Goal: Transaction & Acquisition: Book appointment/travel/reservation

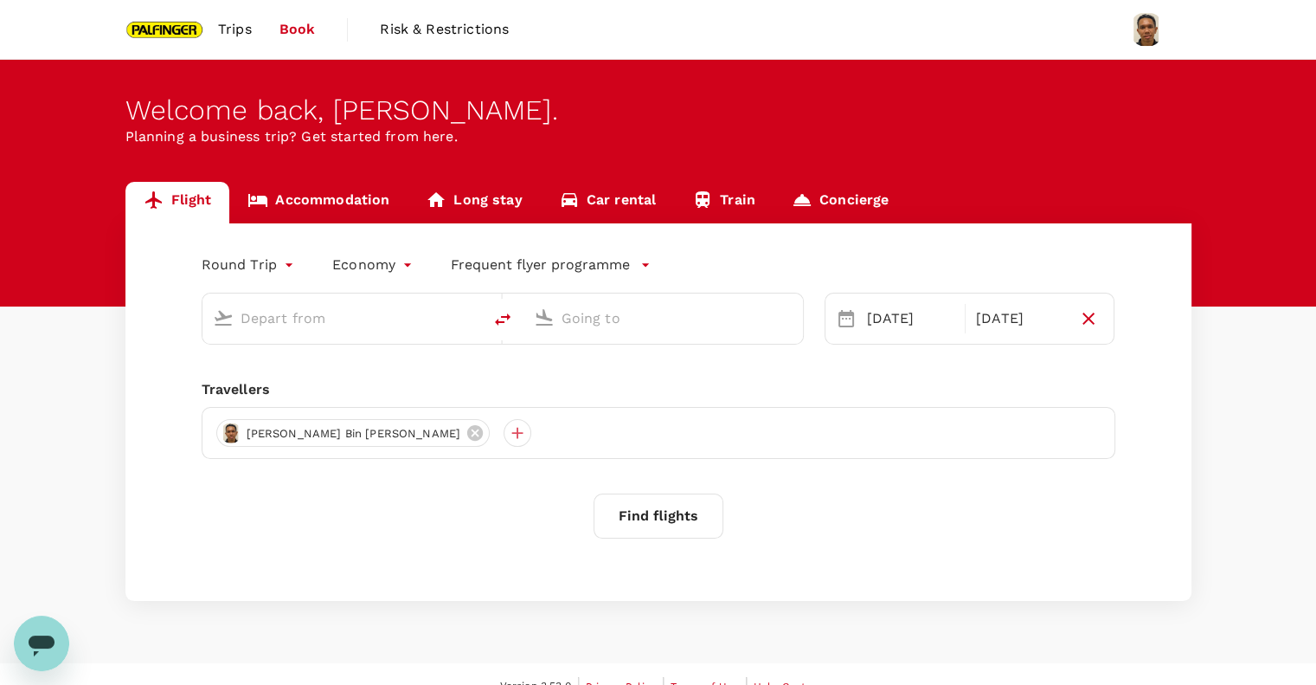
type input "Singapore Changi (SIN)"
type input "Incheon Intl (ICN)"
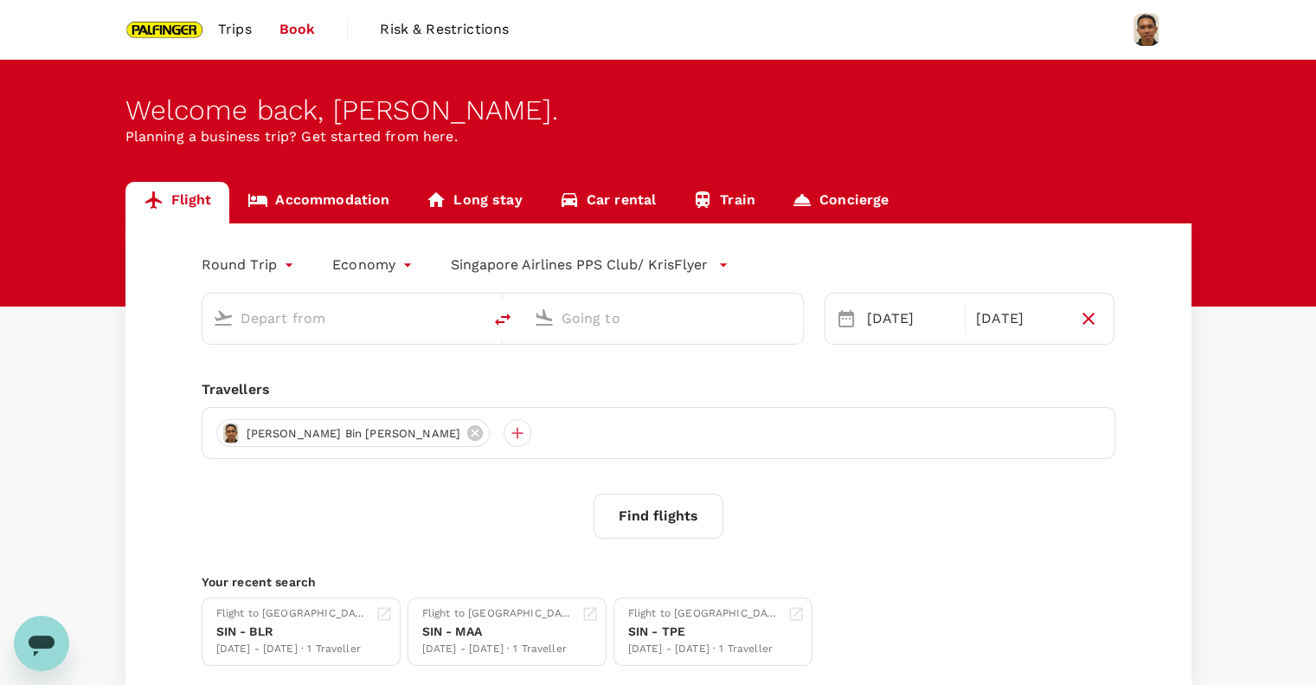
type input "Singapore Changi (SIN)"
type input "Incheon Intl (ICN)"
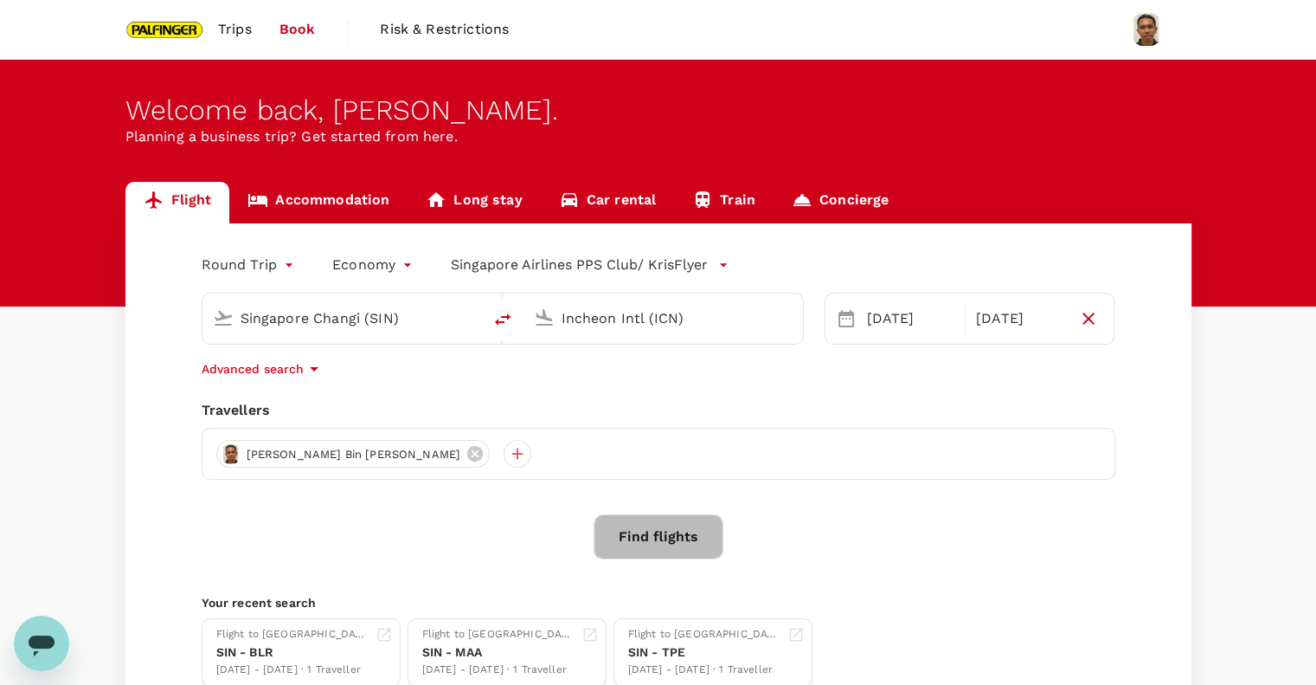
click at [666, 539] on button "Find flights" at bounding box center [659, 536] width 130 height 45
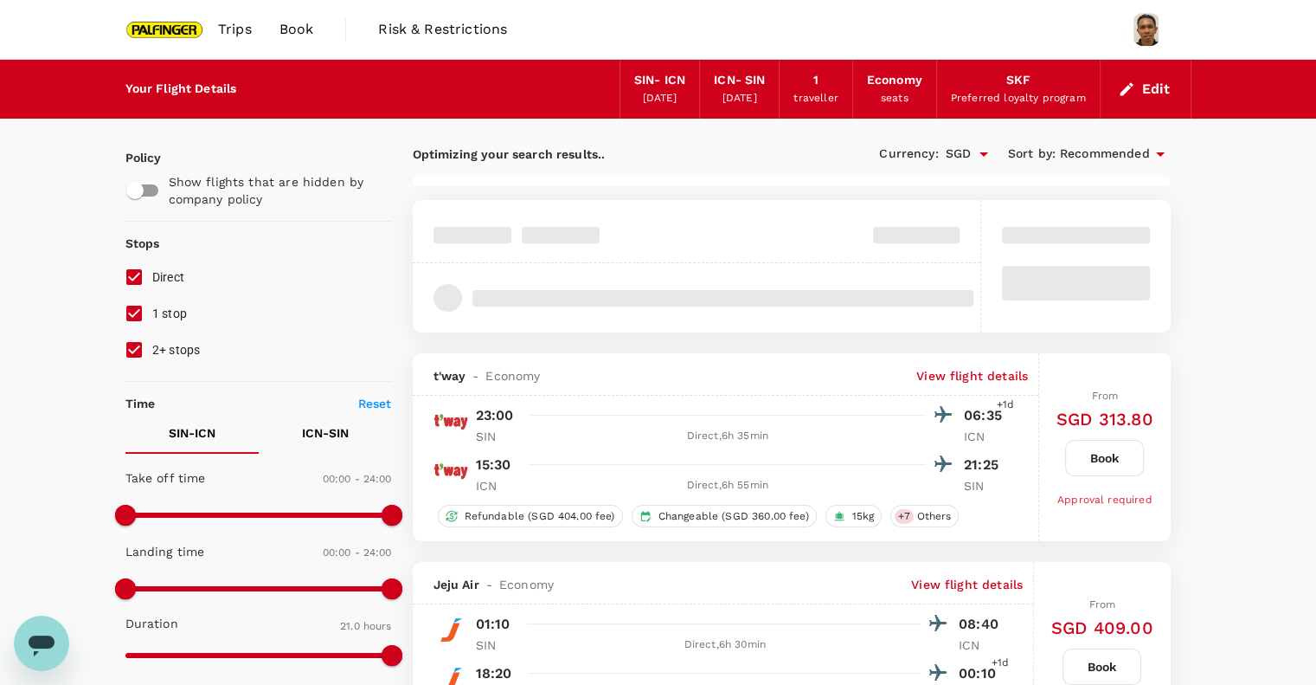
drag, startPoint x: 133, startPoint y: 314, endPoint x: 132, endPoint y: 332, distance: 18.2
click at [133, 314] on input "1 stop" at bounding box center [134, 313] width 36 height 36
checkbox input "false"
click at [133, 348] on input "2+ stops" at bounding box center [134, 349] width 36 height 36
checkbox input "false"
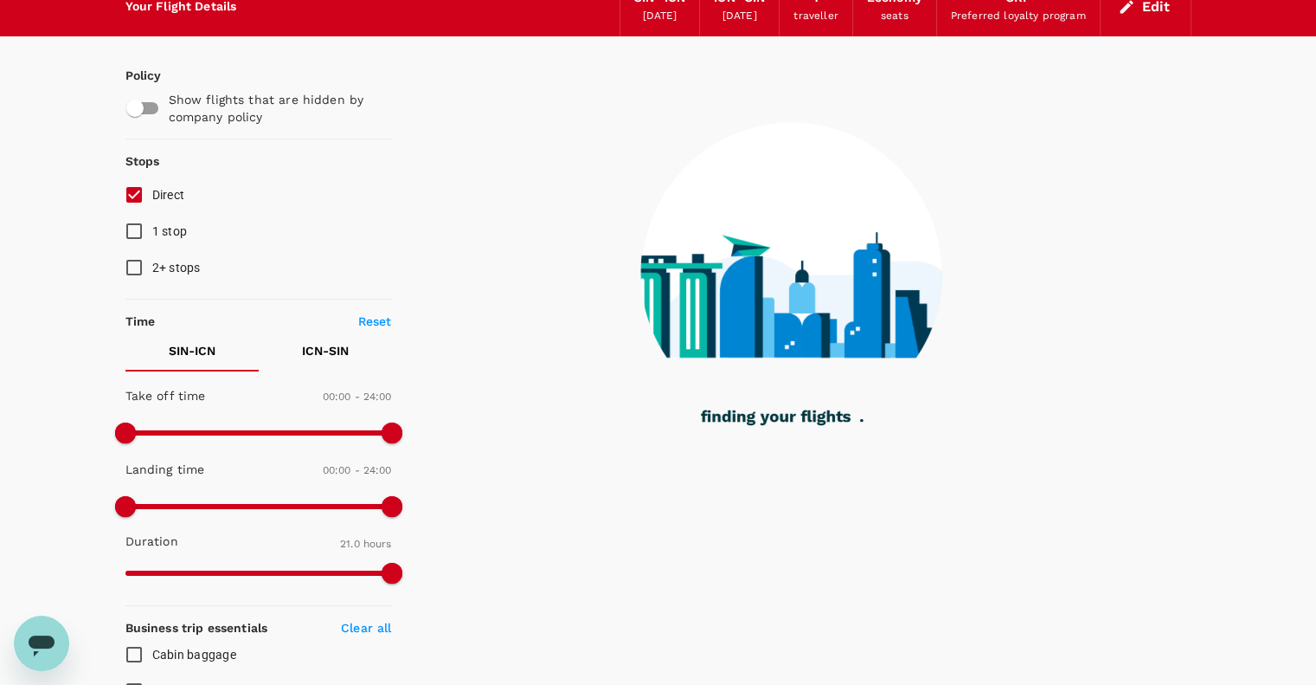
scroll to position [115, 0]
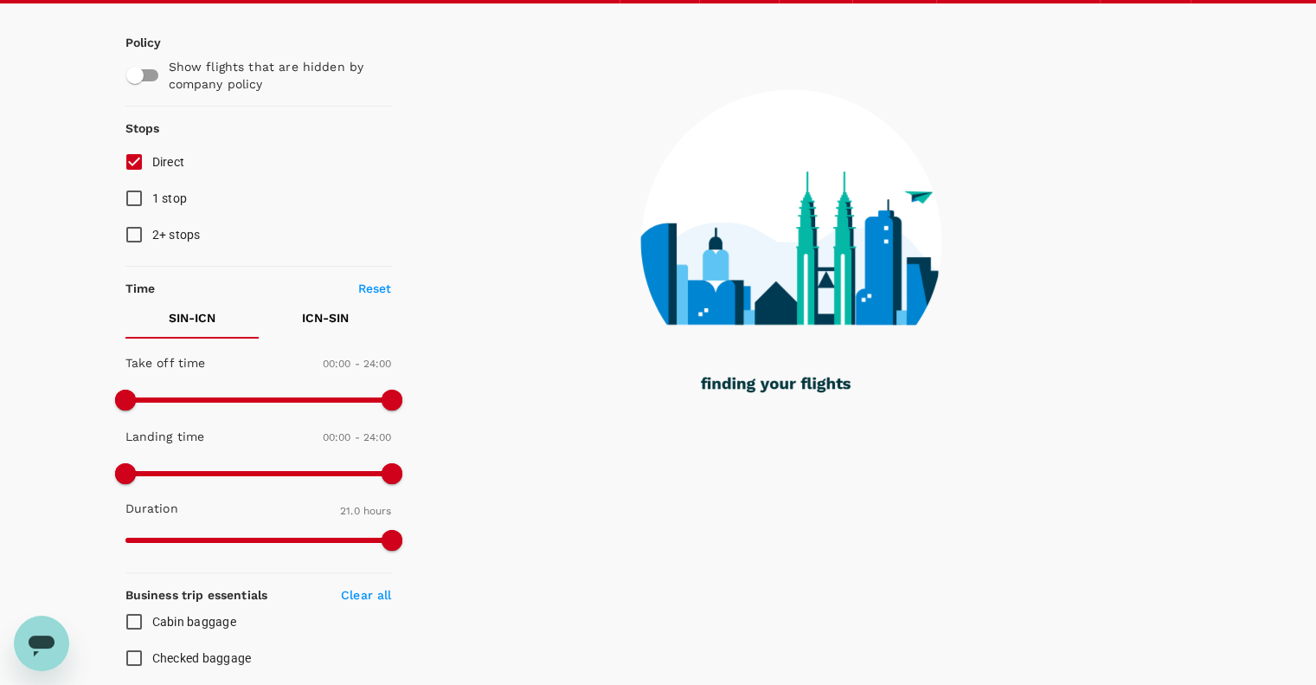
click at [325, 313] on p "ICN - SIN" at bounding box center [325, 317] width 47 height 17
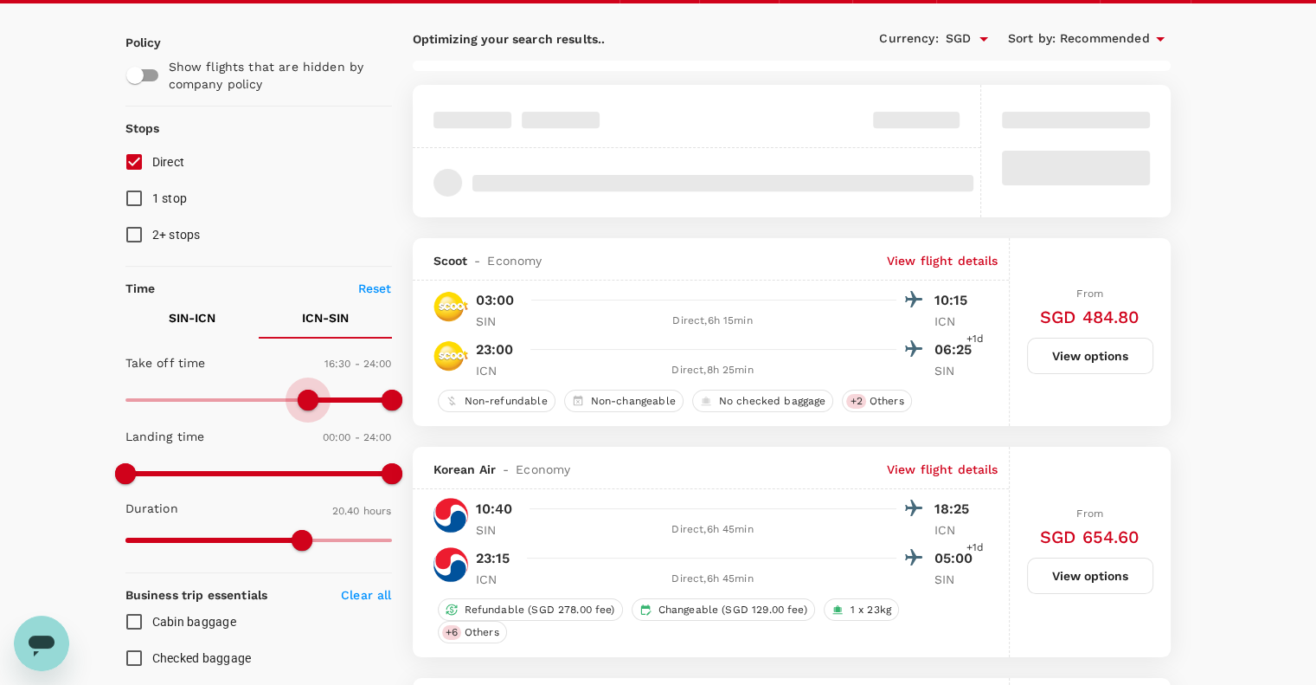
type input "1020"
drag, startPoint x: 125, startPoint y: 397, endPoint x: 315, endPoint y: 407, distance: 190.6
click at [315, 407] on span at bounding box center [314, 399] width 21 height 21
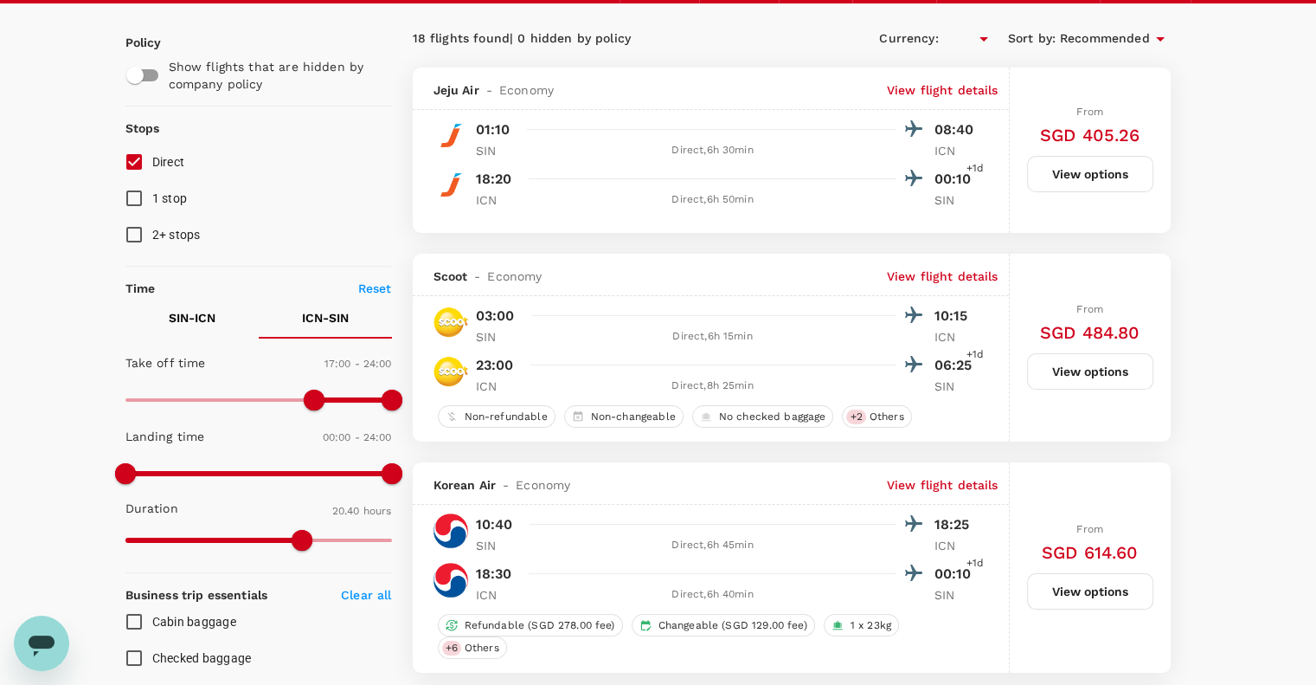
type input "SGD"
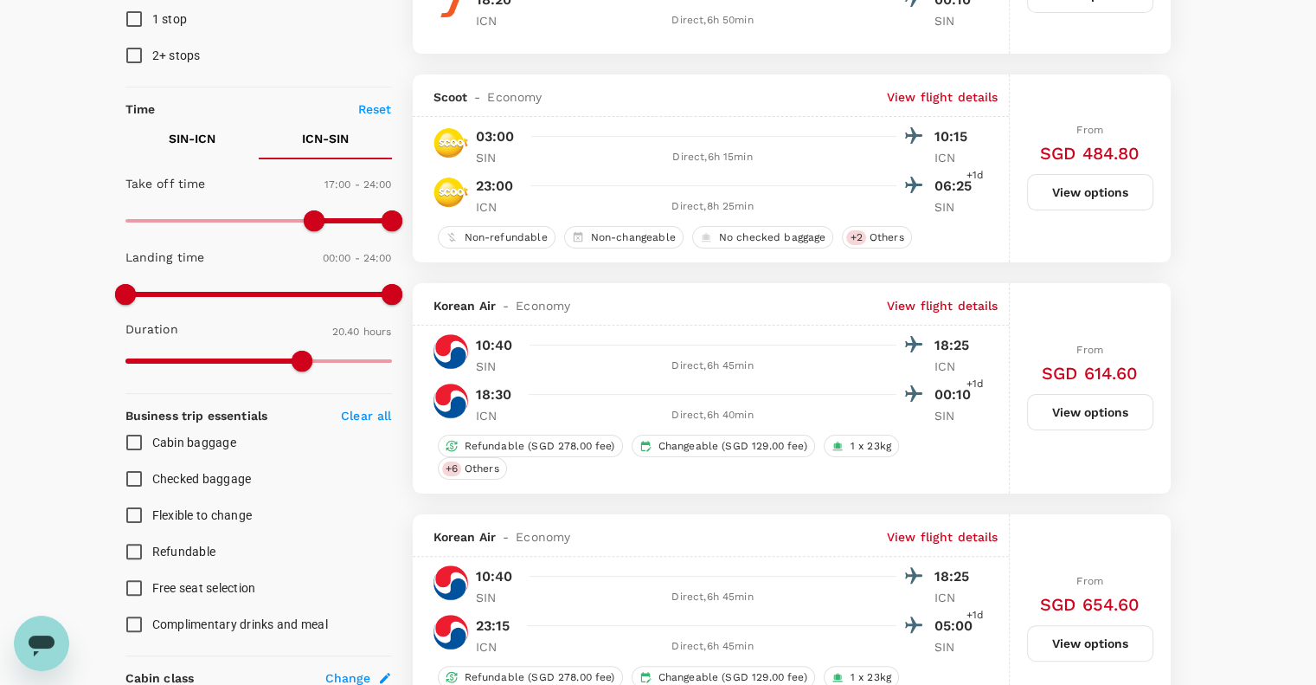
scroll to position [346, 0]
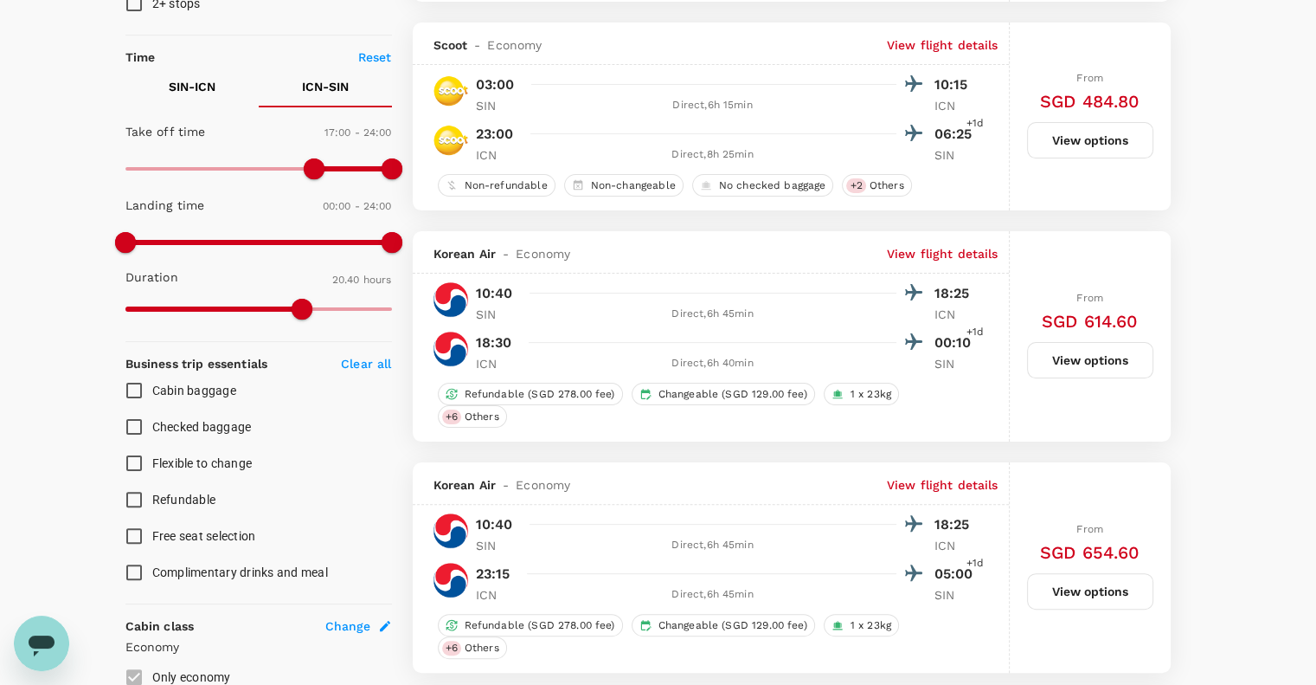
click at [135, 425] on input "Checked baggage" at bounding box center [134, 427] width 36 height 36
checkbox input "true"
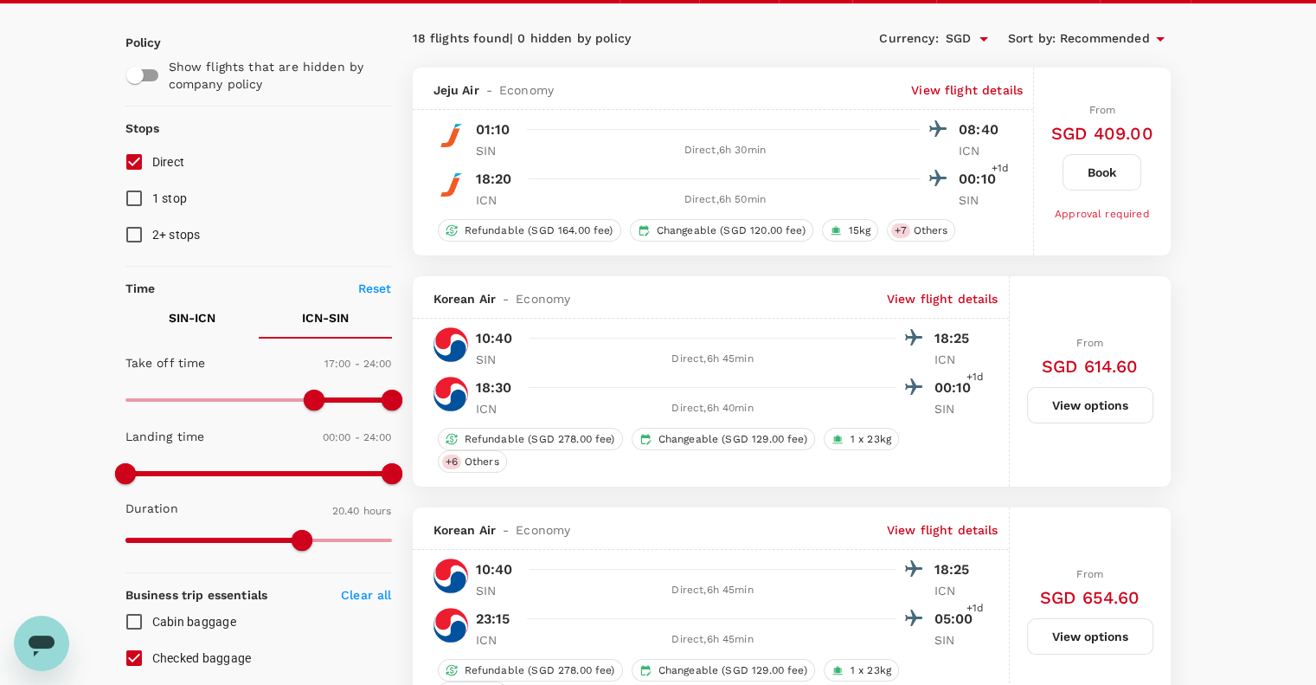
scroll to position [0, 0]
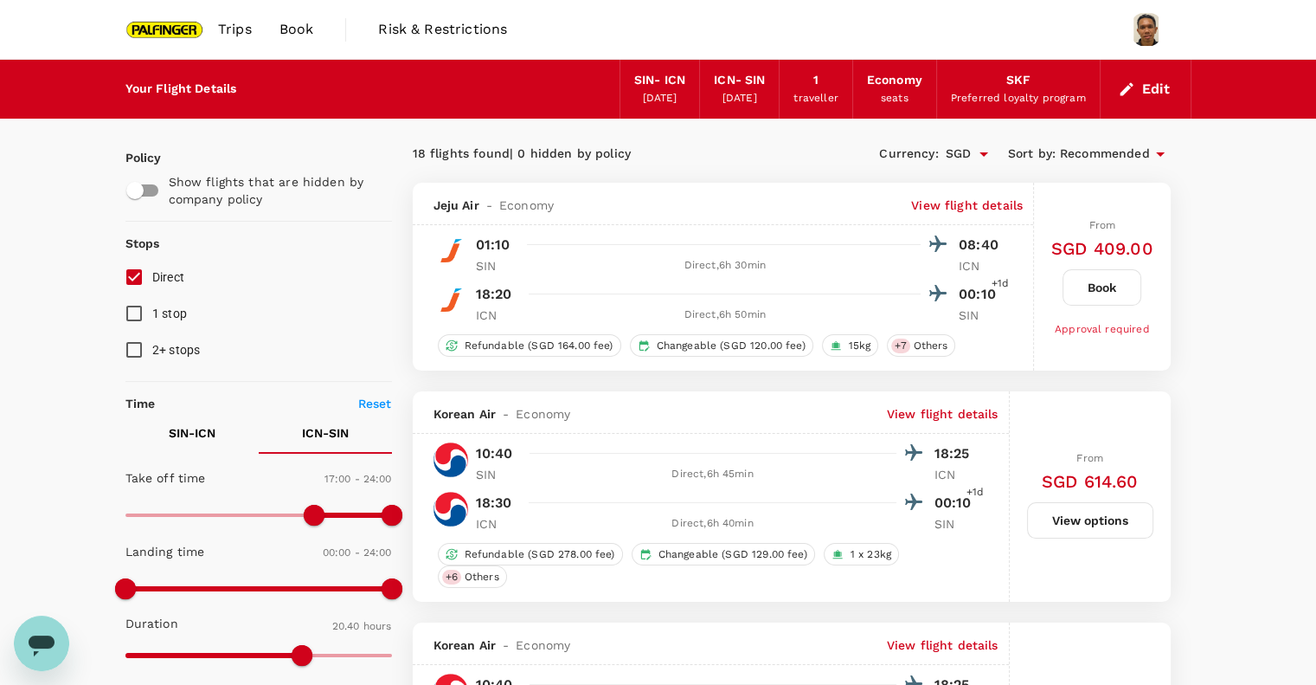
click at [191, 432] on p "SIN - ICN" at bounding box center [192, 432] width 47 height 17
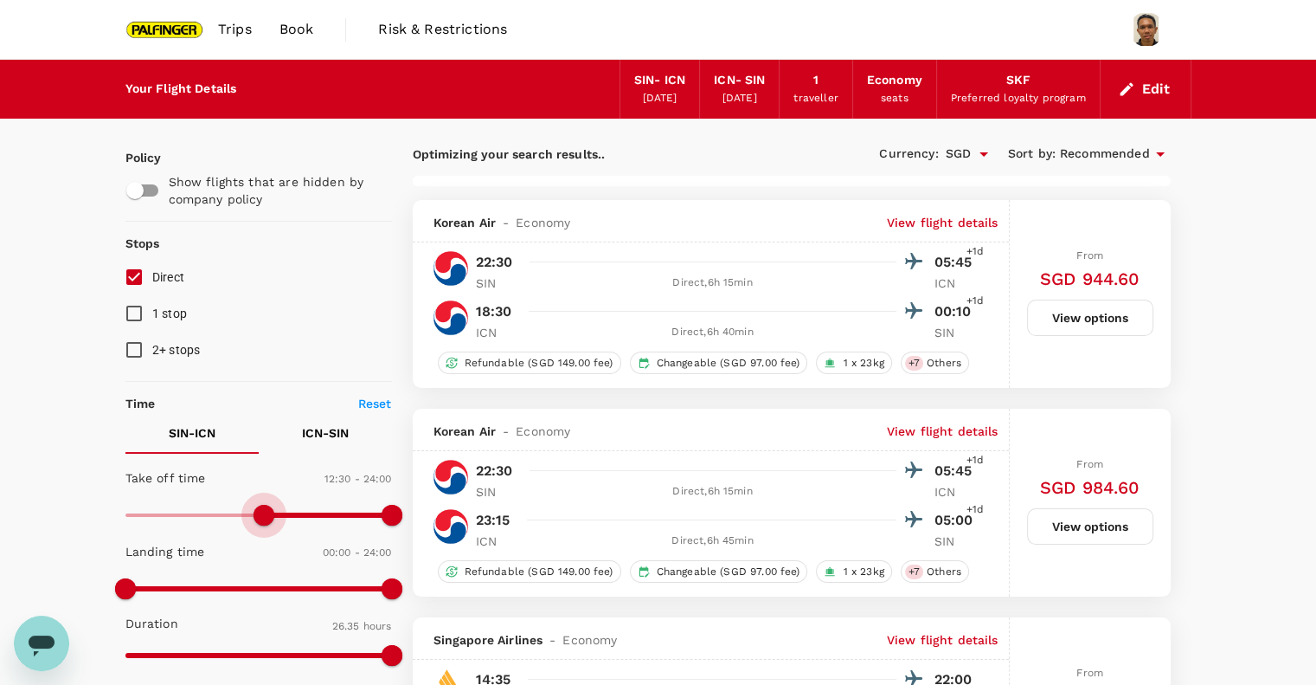
type input "720"
drag, startPoint x: 125, startPoint y: 515, endPoint x: 260, endPoint y: 527, distance: 135.6
click at [260, 525] on span at bounding box center [258, 515] width 21 height 21
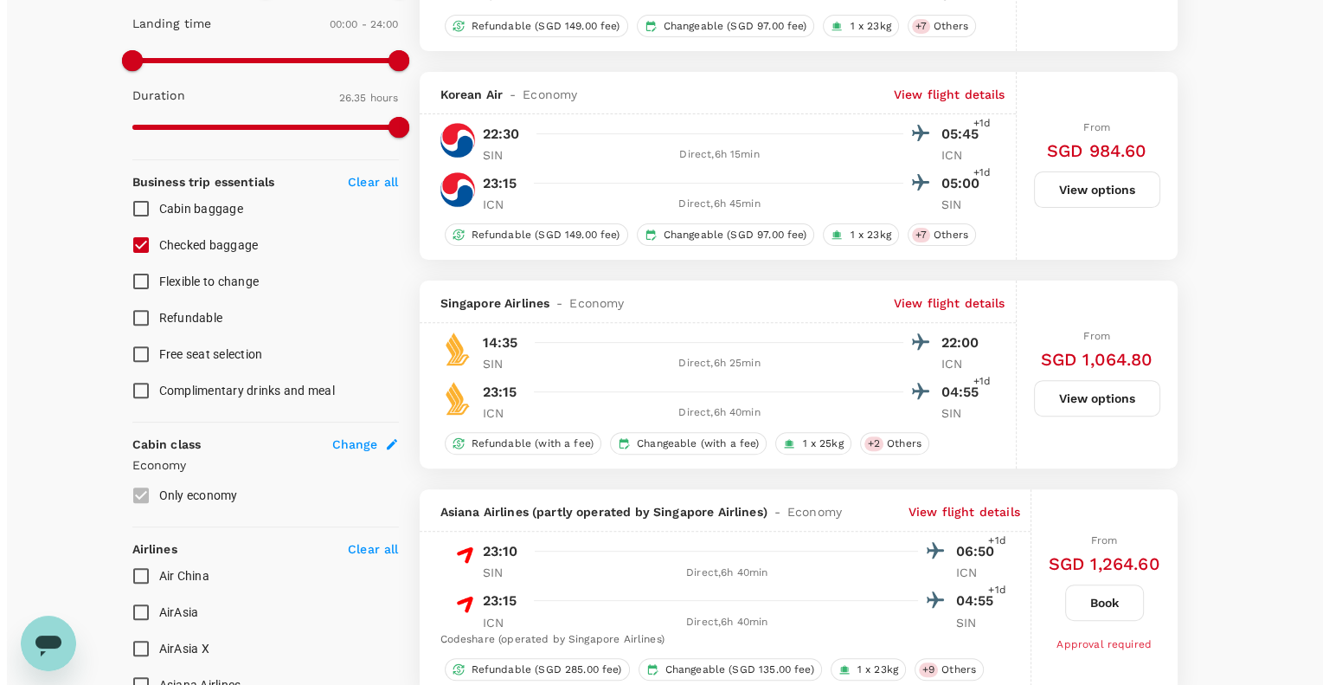
scroll to position [576, 0]
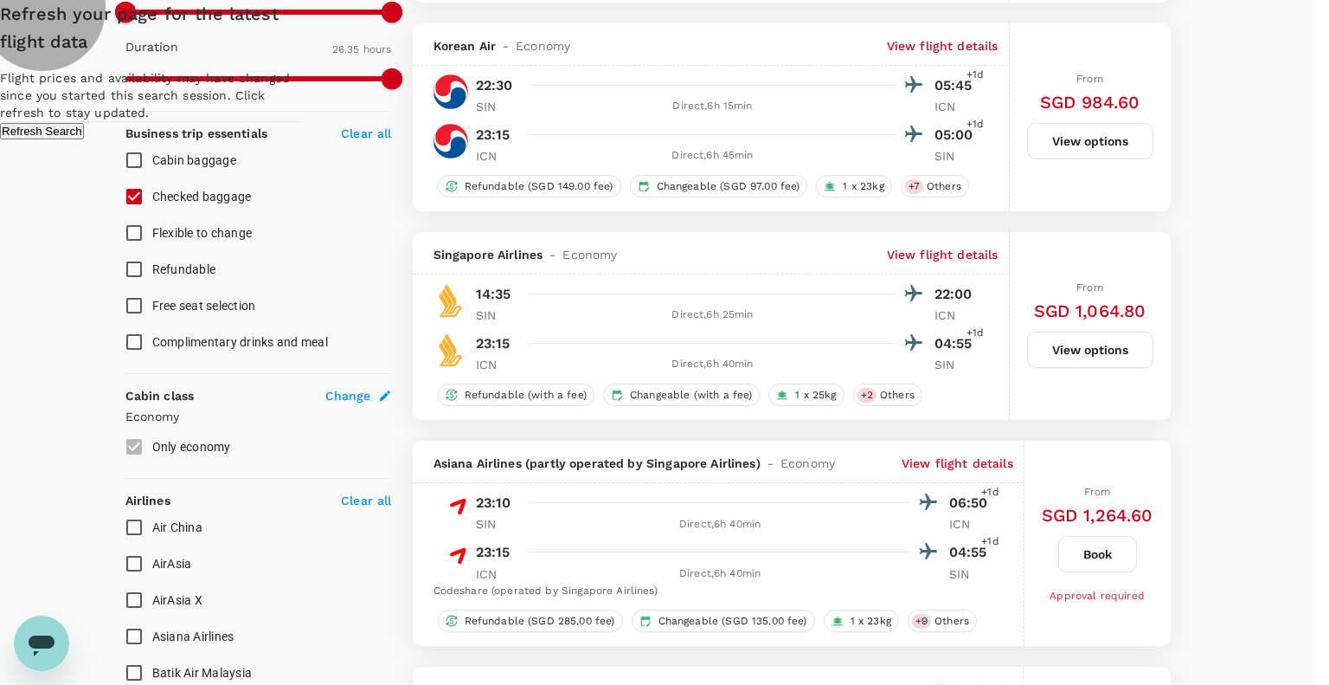
click at [84, 139] on button "Refresh Search" at bounding box center [42, 131] width 84 height 16
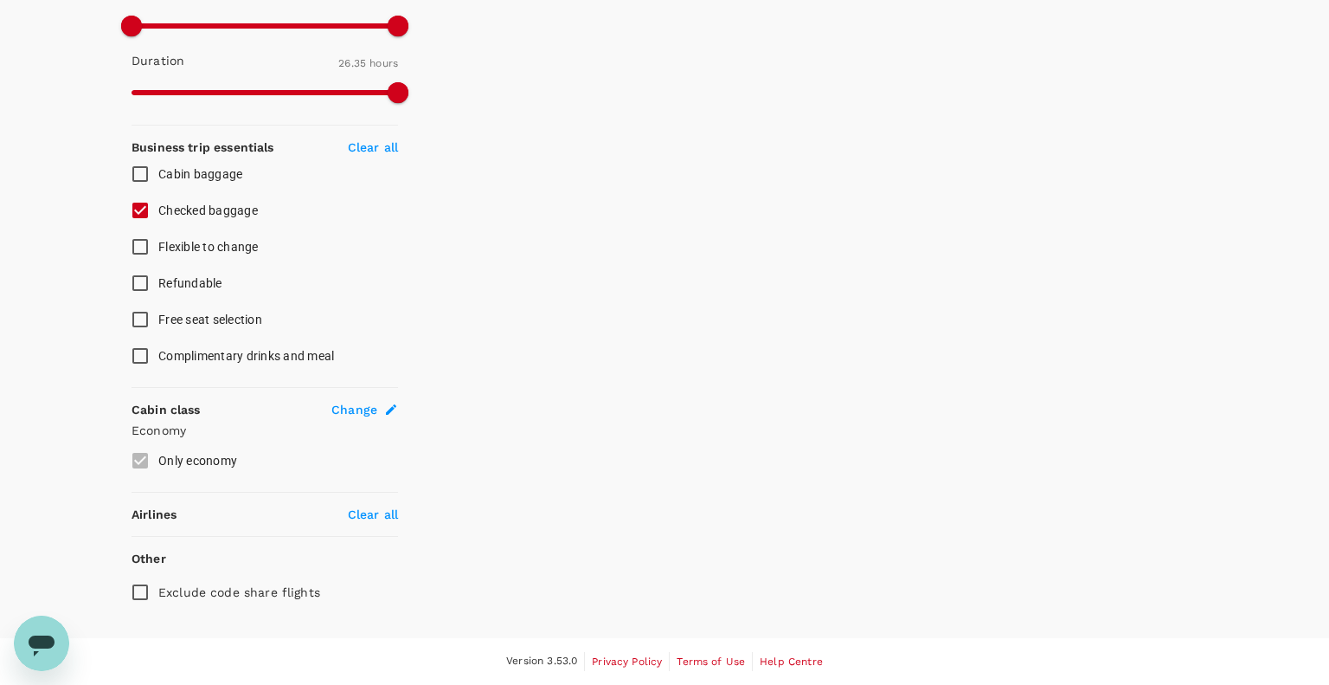
type input "1260"
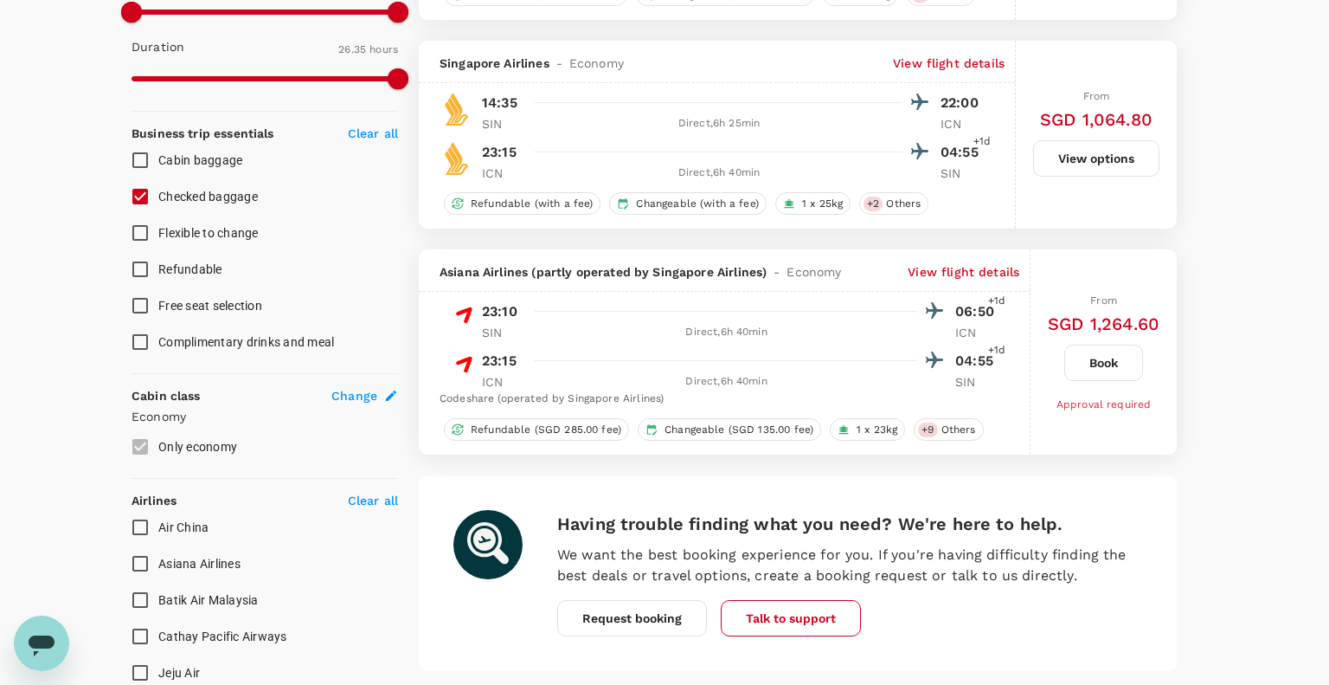
type input "SGD"
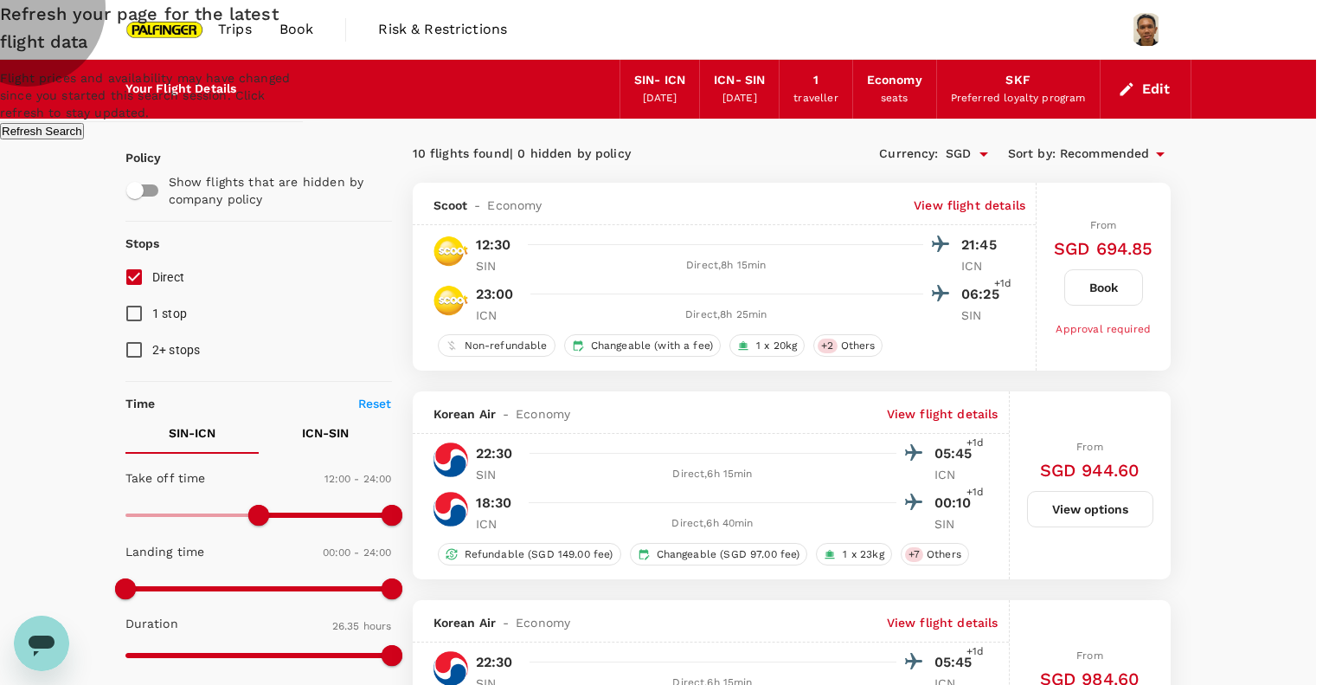
click at [84, 139] on button "Refresh Search" at bounding box center [42, 131] width 84 height 16
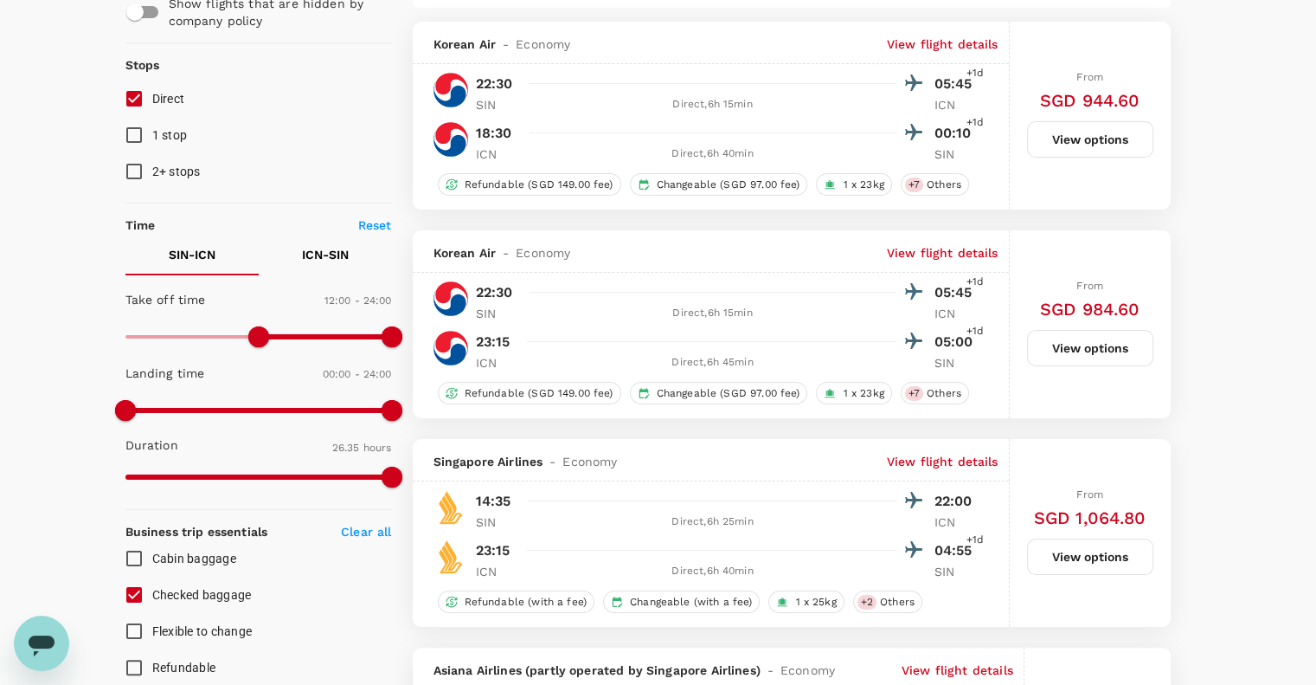
scroll to position [230, 0]
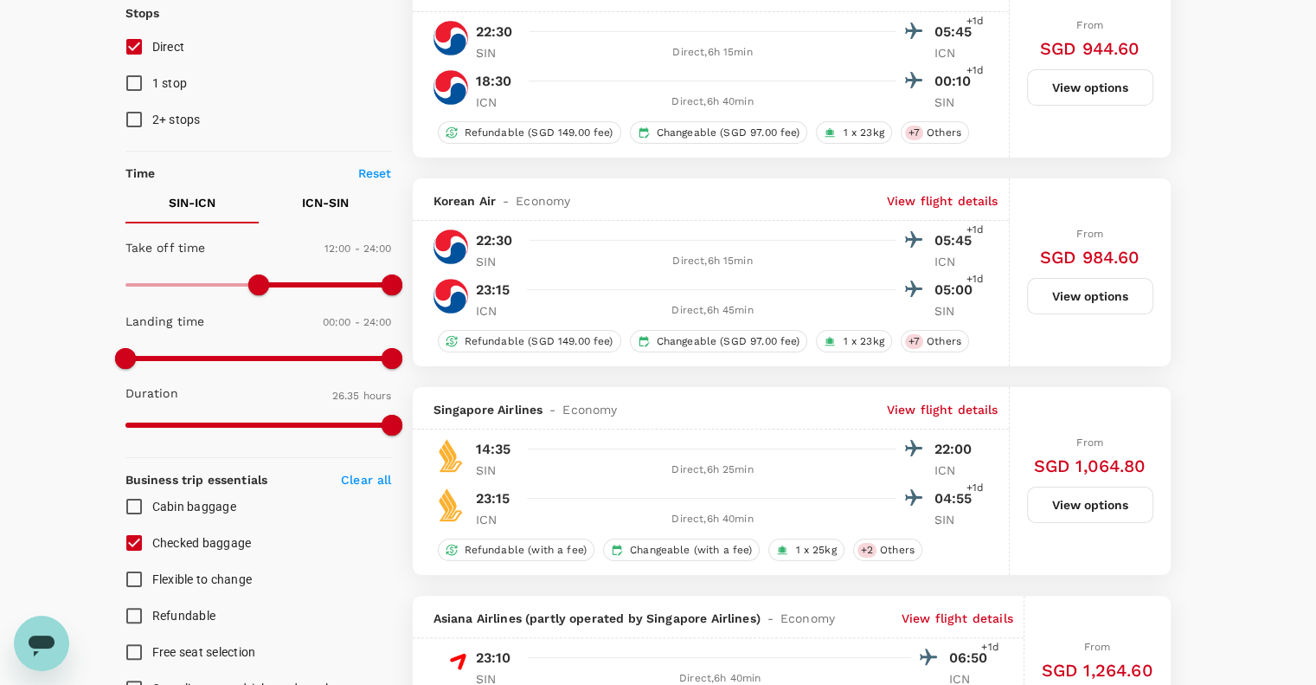
type input "1595"
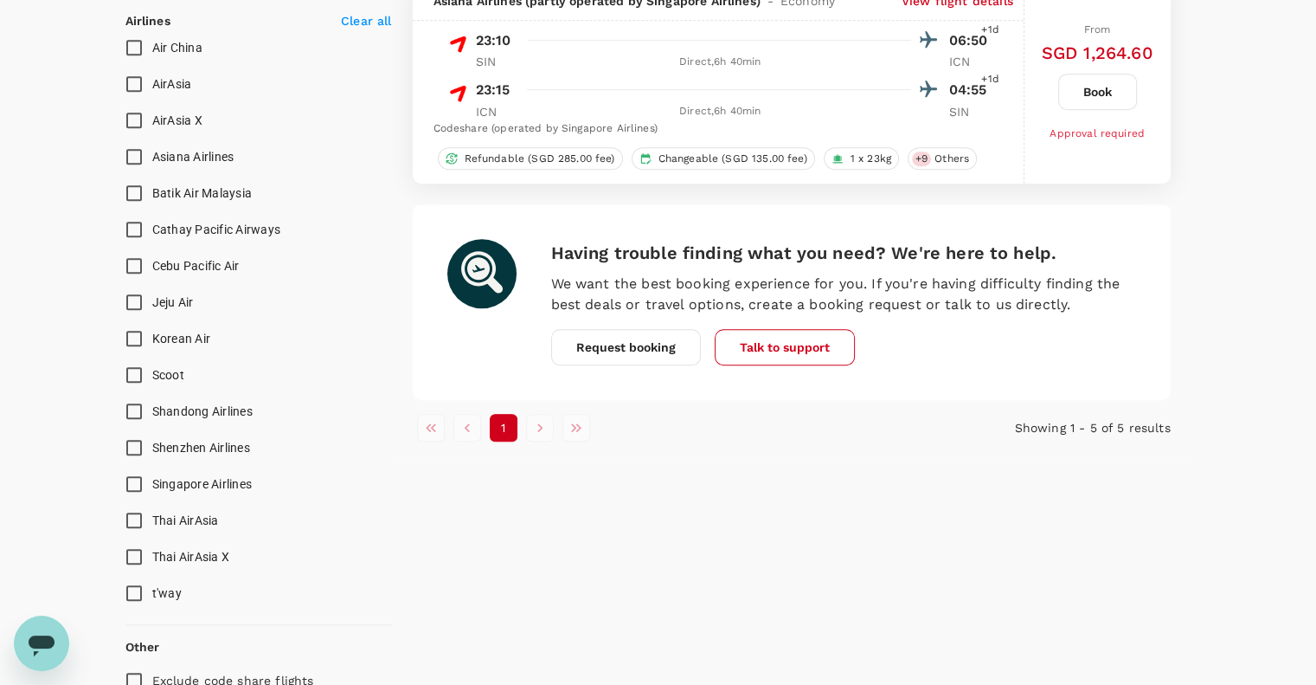
scroll to position [1025, 0]
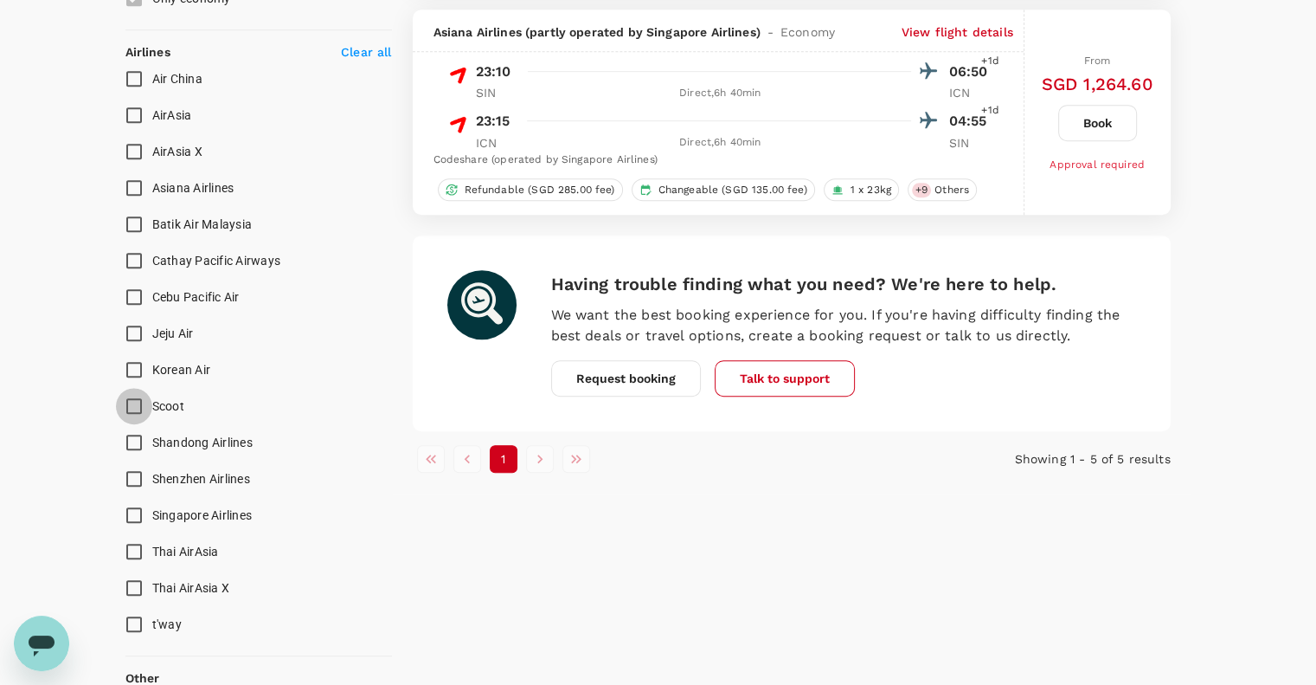
click at [142, 401] on input "Scoot" at bounding box center [134, 406] width 36 height 36
checkbox input "true"
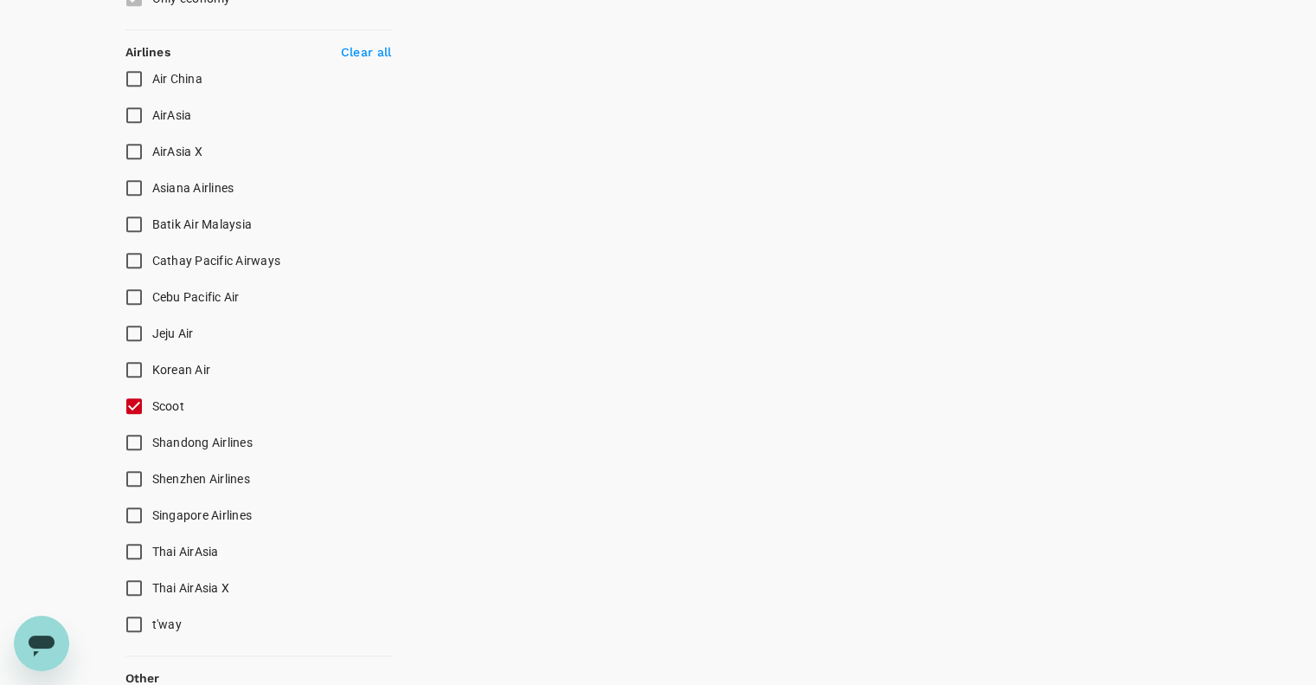
click at [135, 516] on input "Singapore Airlines" at bounding box center [134, 515] width 36 height 36
checkbox input "true"
checkbox input "false"
checkbox input "true"
checkbox input "false"
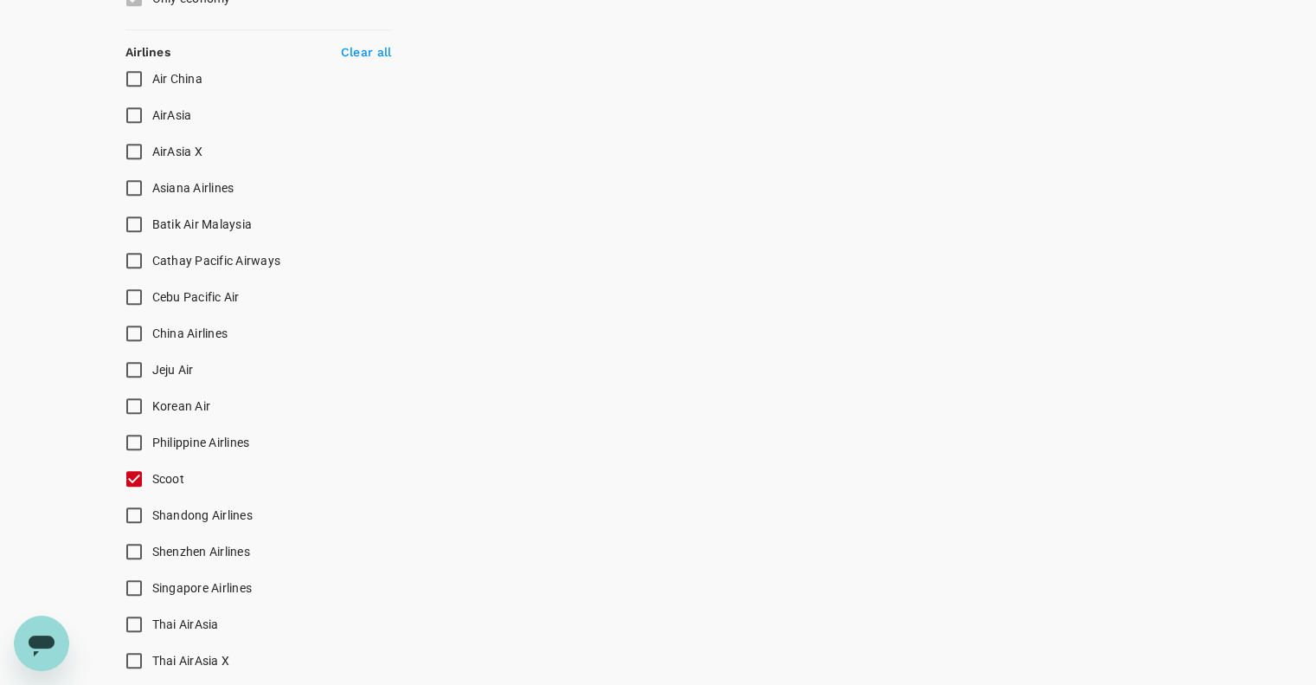
checkbox input "false"
type input "SGD"
drag, startPoint x: 138, startPoint y: 586, endPoint x: 173, endPoint y: 563, distance: 41.3
click at [138, 586] on input "Singapore Airlines" at bounding box center [134, 587] width 36 height 36
click at [132, 592] on input "Singapore Airlines" at bounding box center [134, 587] width 36 height 36
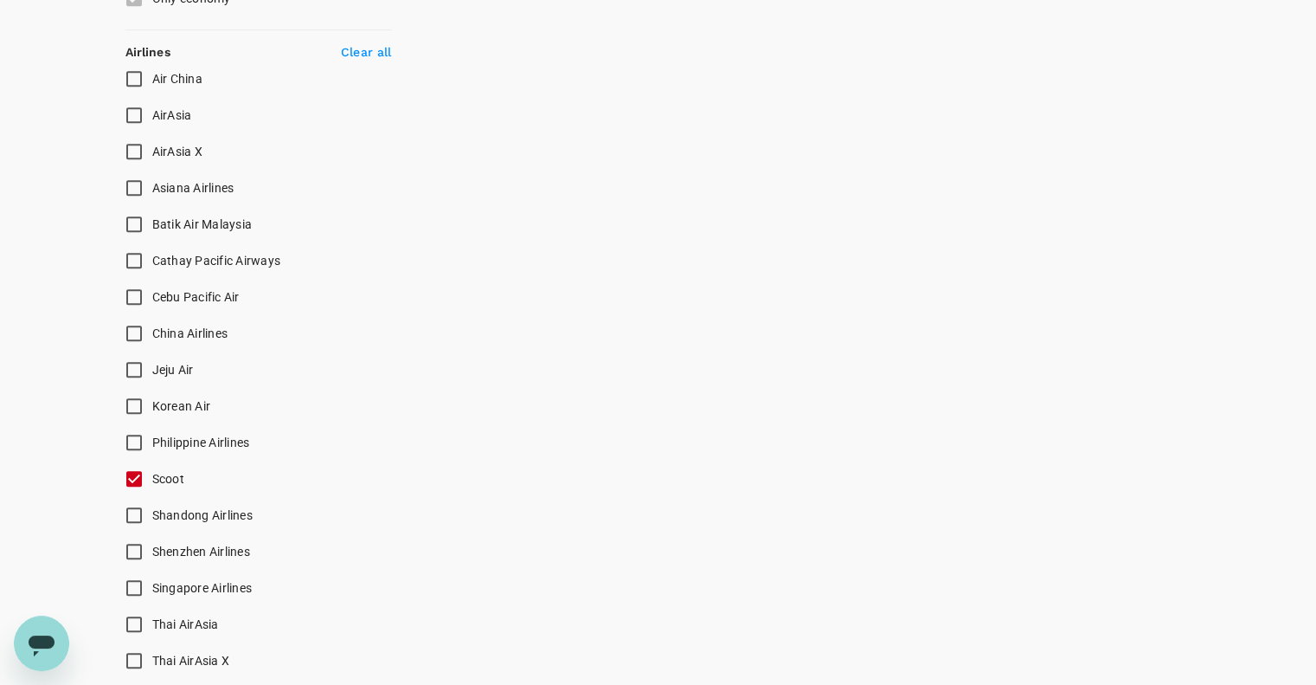
checkbox input "true"
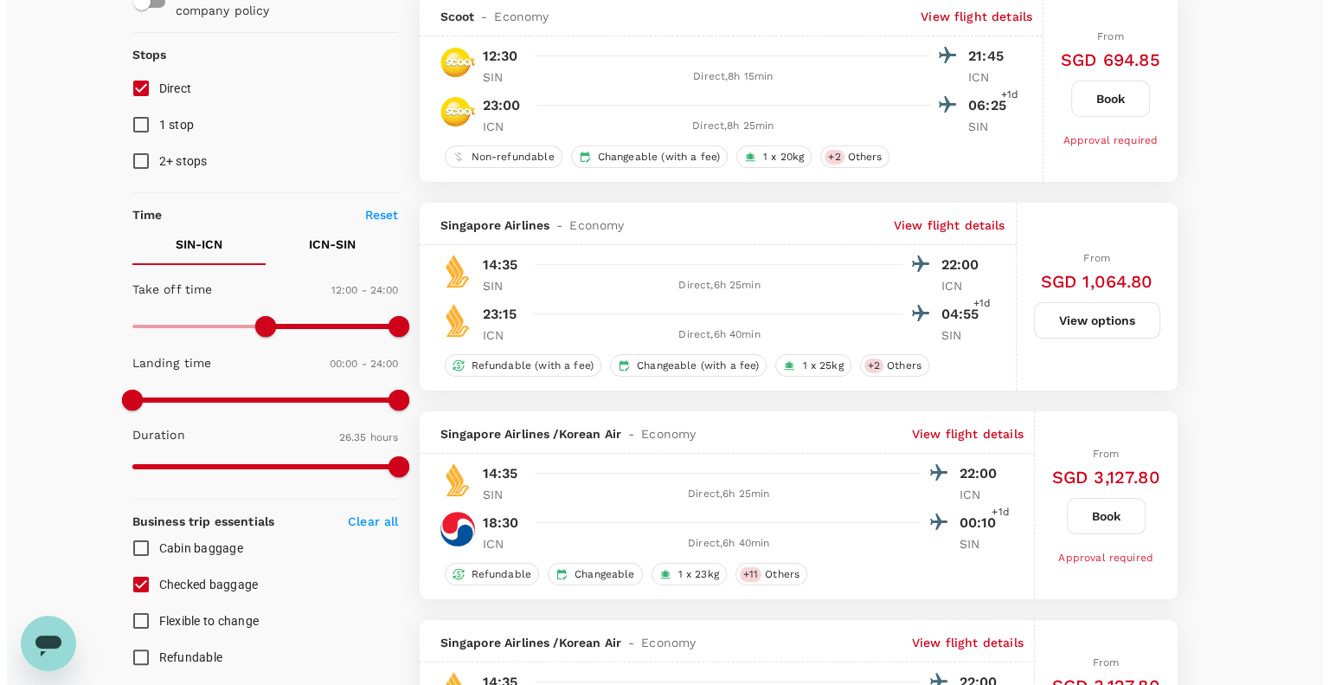
scroll to position [0, 0]
